Goal: Task Accomplishment & Management: Use online tool/utility

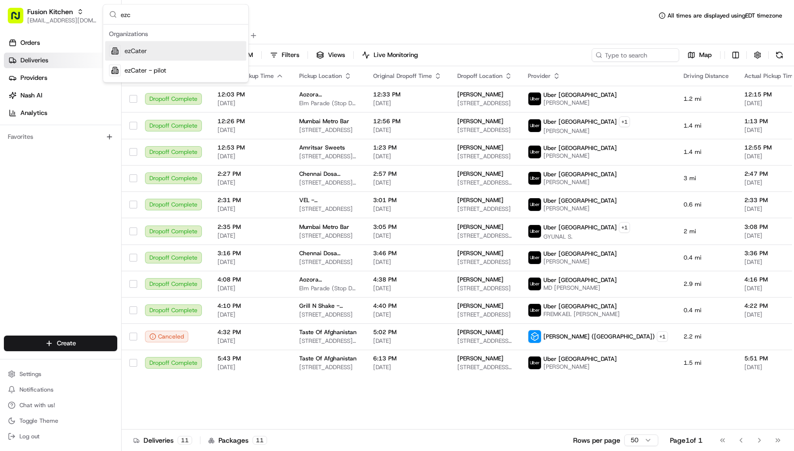
type input "ezc"
click at [149, 52] on div "ezCater" at bounding box center [175, 50] width 141 height 19
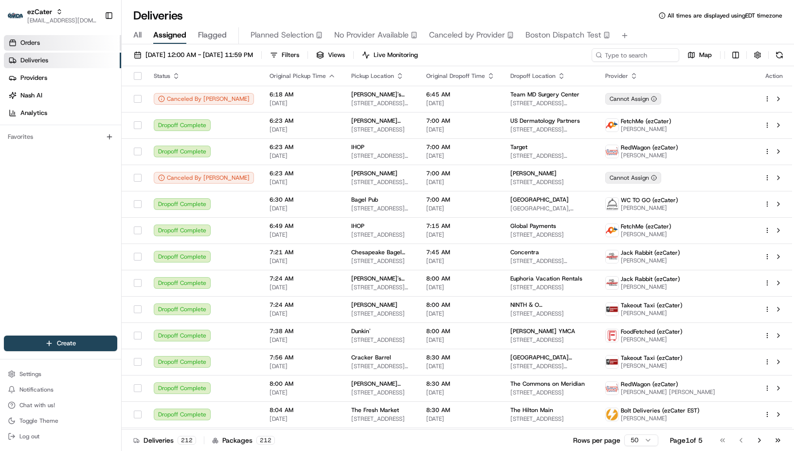
click at [42, 43] on link "Orders" at bounding box center [62, 43] width 117 height 16
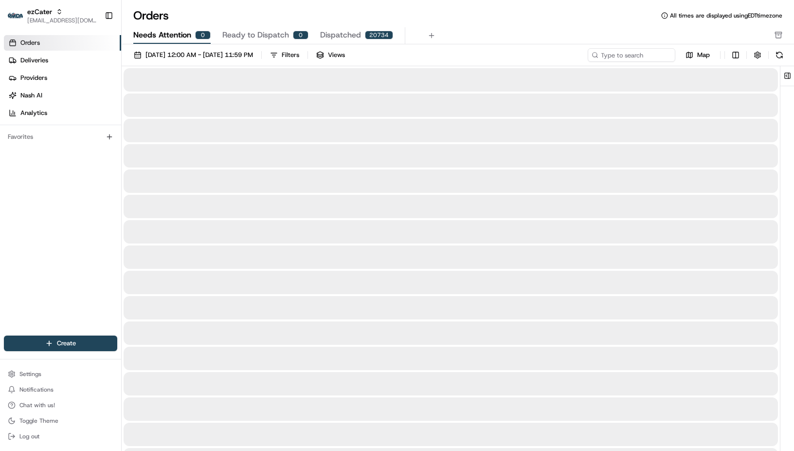
click at [163, 36] on span "Needs Attention" at bounding box center [162, 35] width 58 height 12
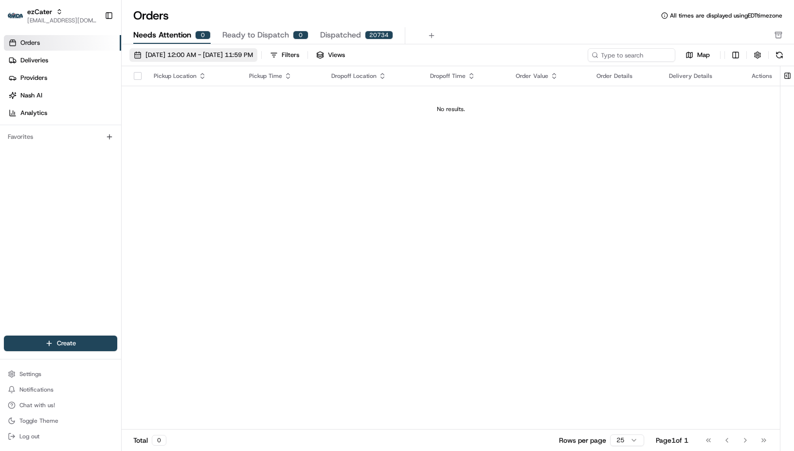
click at [174, 55] on span "[DATE] 12:00 AM - [DATE] 11:59 PM" at bounding box center [200, 55] width 108 height 9
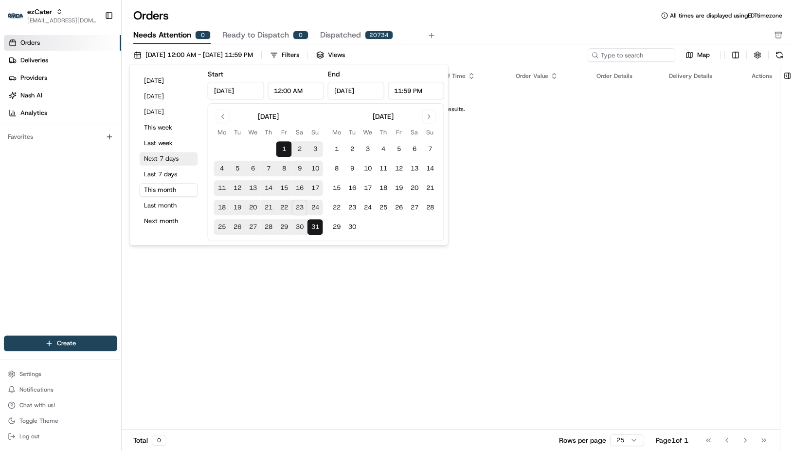
click at [168, 157] on button "Next 7 days" at bounding box center [169, 159] width 58 height 14
type input "[DATE]"
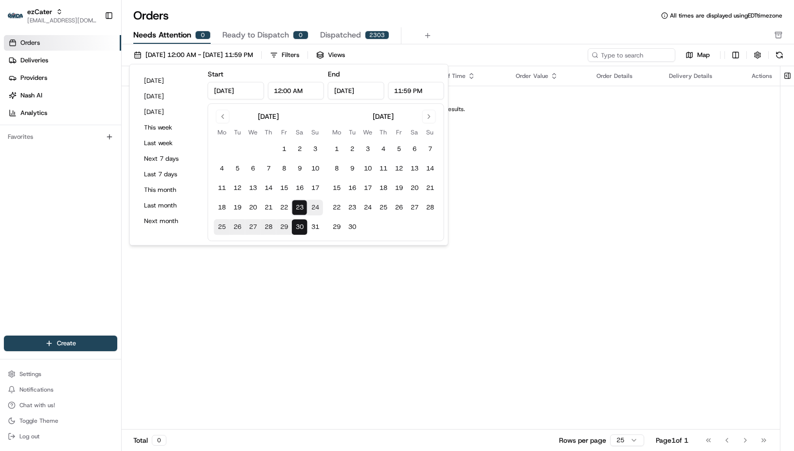
click at [653, 316] on div "Pickup Location Pickup Time Dropoff Location Dropoff Time Order Value Order Det…" at bounding box center [451, 247] width 658 height 363
